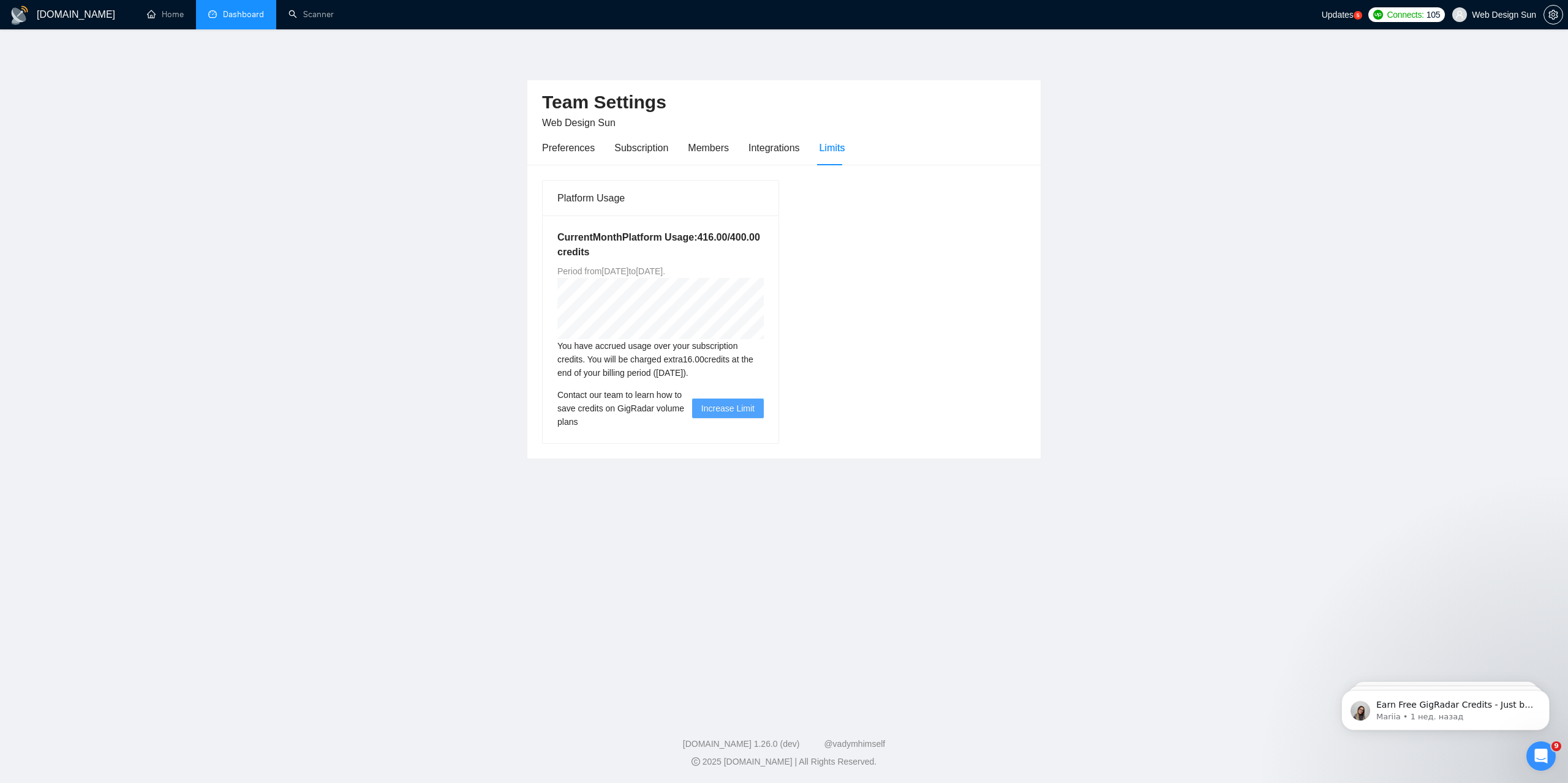
click at [263, 16] on link "Dashboard" at bounding box center [236, 14] width 56 height 10
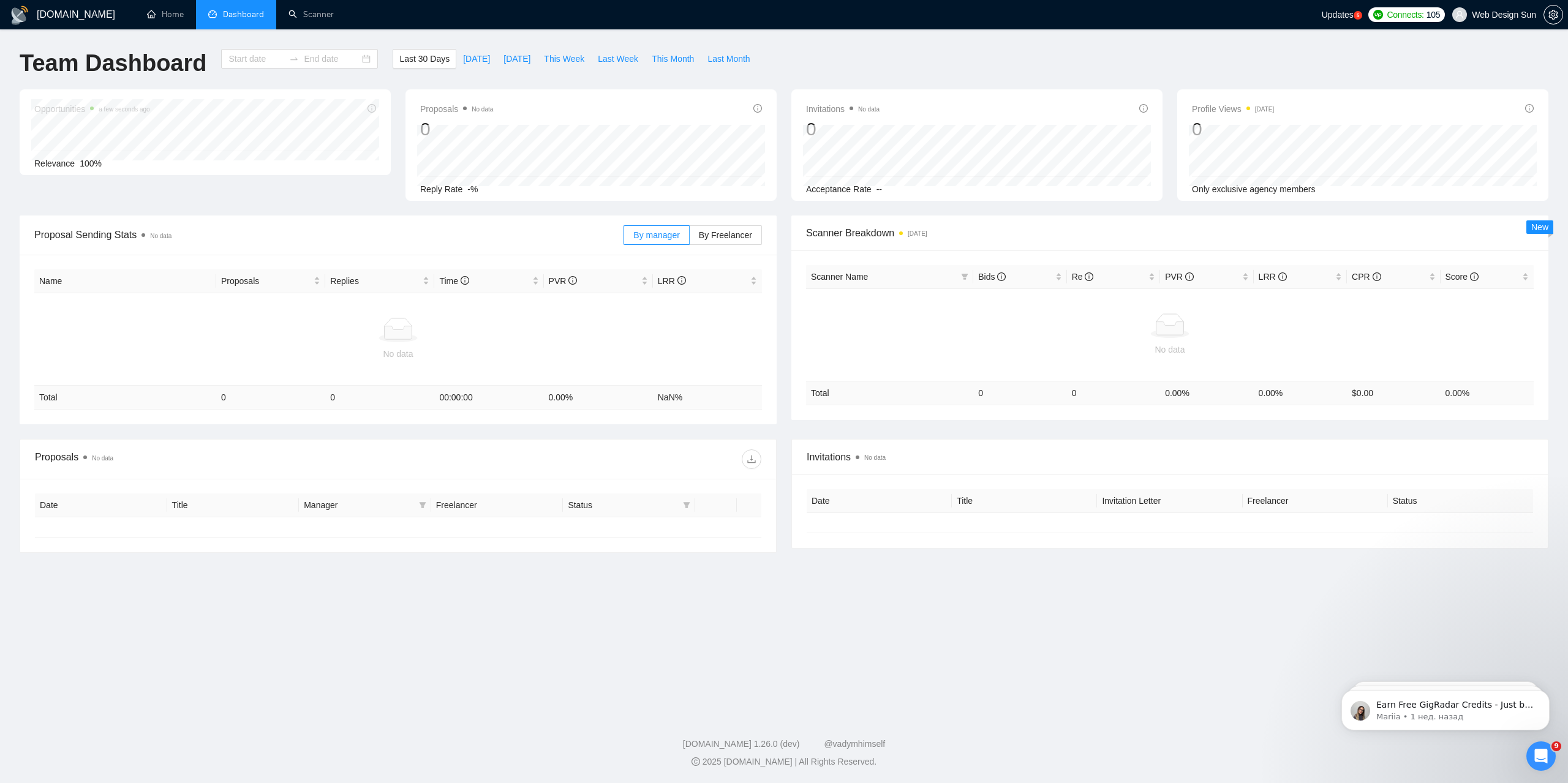
type input "2025-07-11"
type input "2025-08-10"
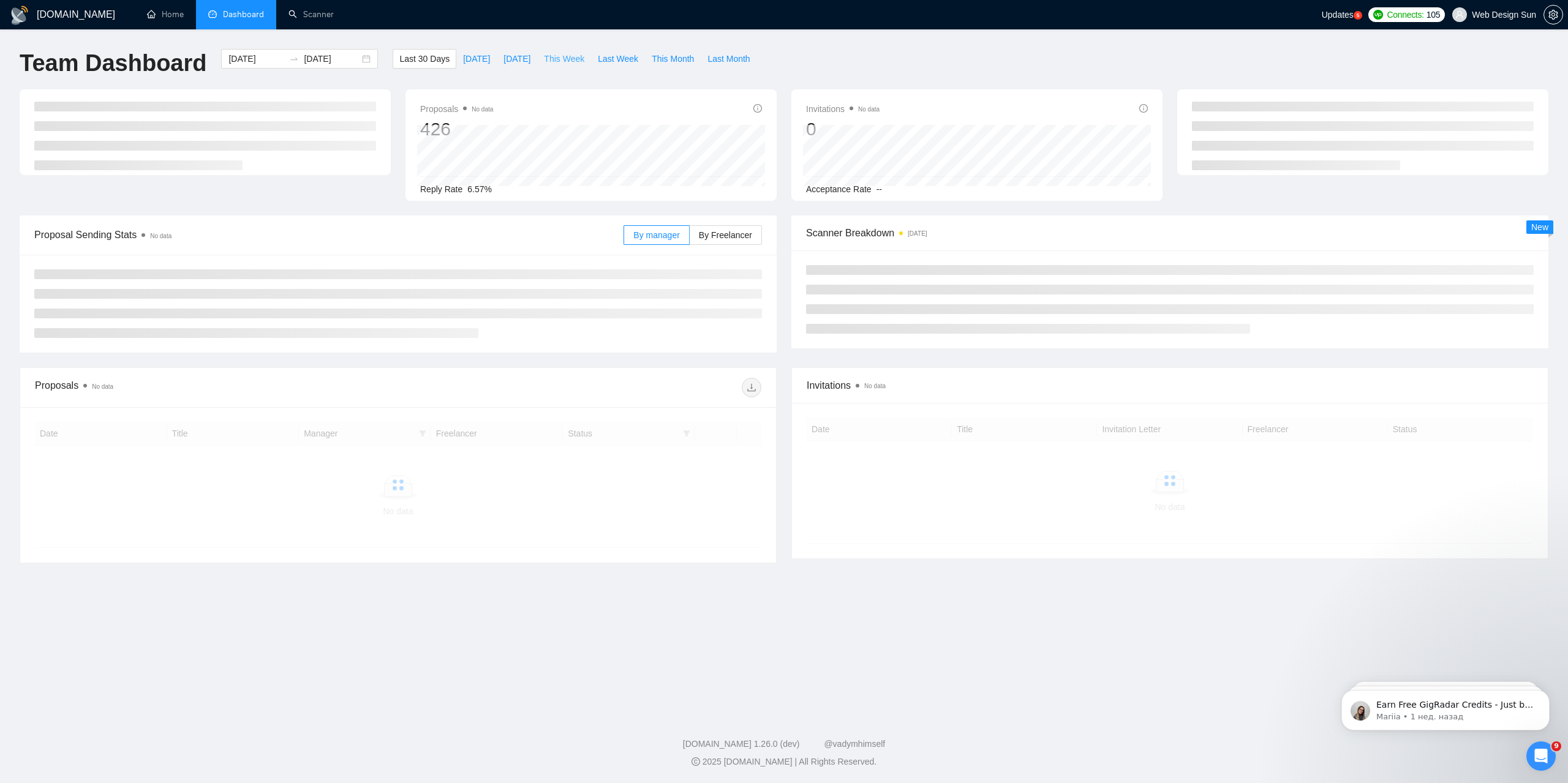
click at [565, 63] on span "This Week" at bounding box center [564, 59] width 41 height 14
type input "2025-08-04"
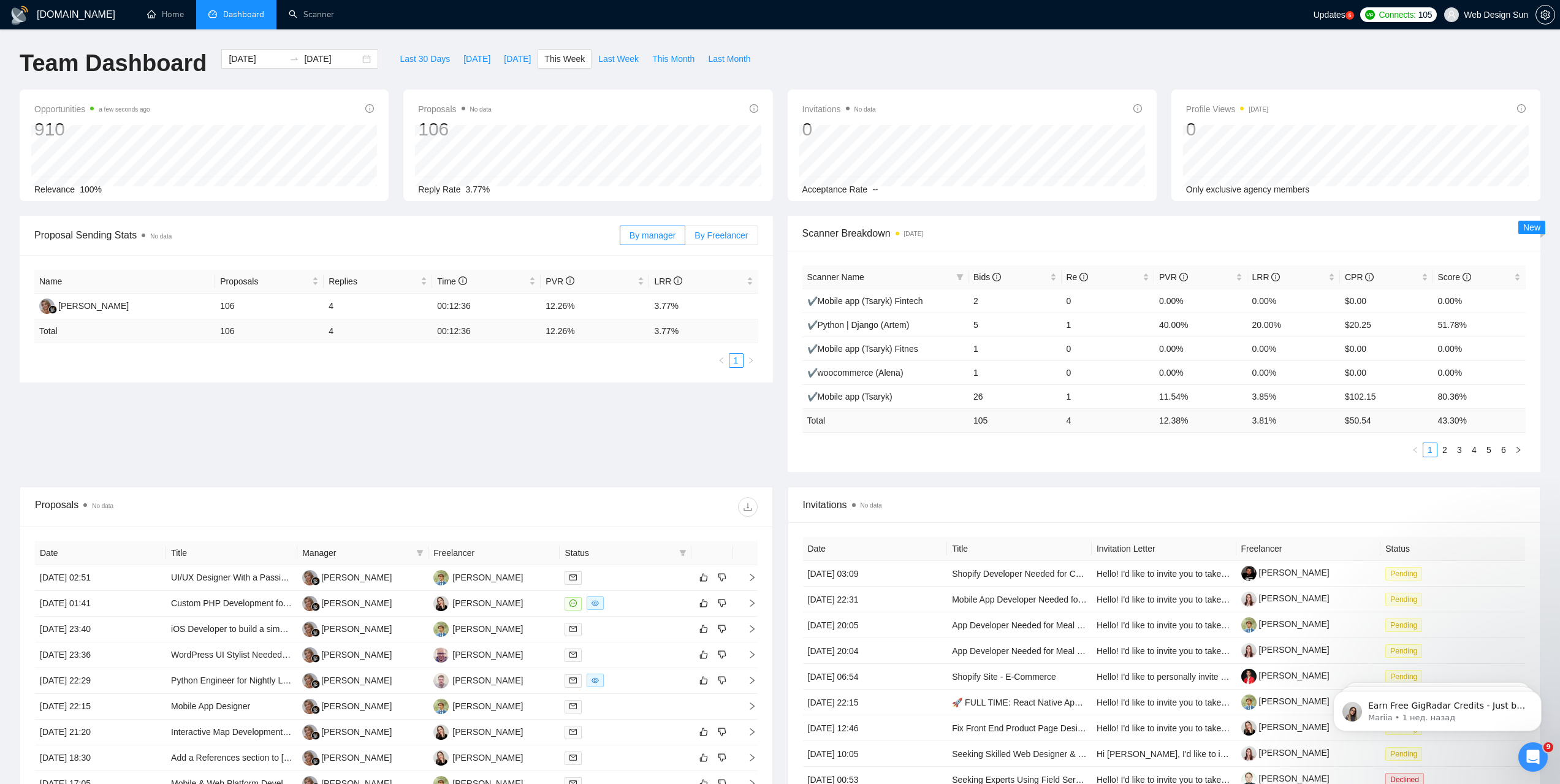
click at [716, 232] on span "By Freelancer" at bounding box center [721, 235] width 53 height 10
click at [685, 239] on input "By Freelancer" at bounding box center [685, 239] width 0 height 0
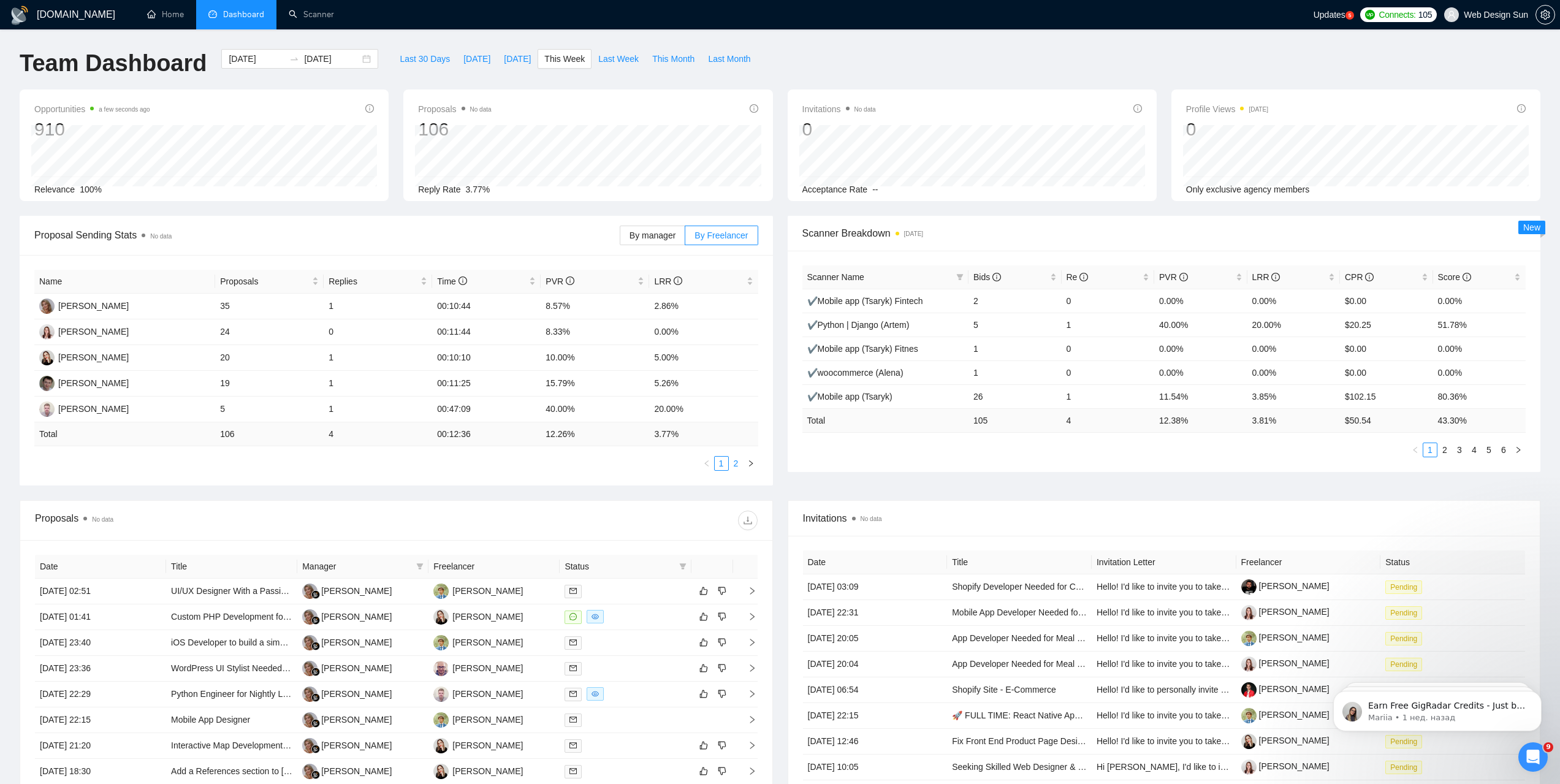
click at [735, 465] on link "2" at bounding box center [736, 464] width 14 height 14
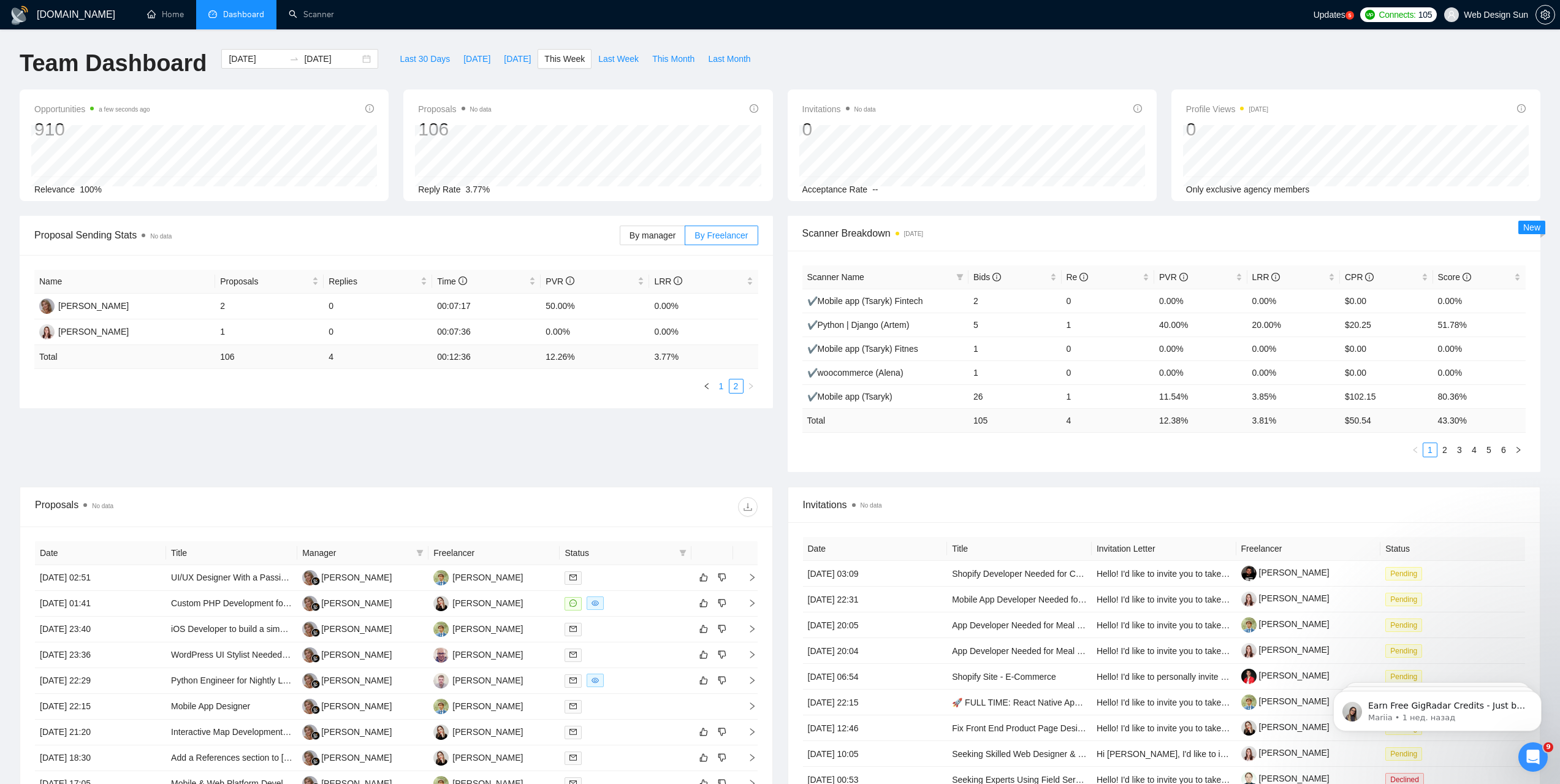
click at [718, 385] on link "1" at bounding box center [722, 386] width 14 height 14
